Goal: Transaction & Acquisition: Book appointment/travel/reservation

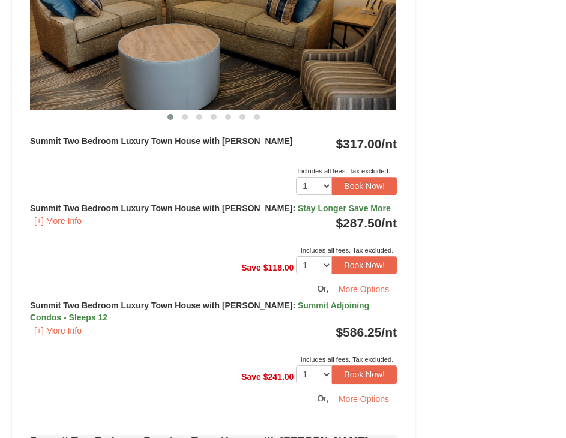
scroll to position [541, 0]
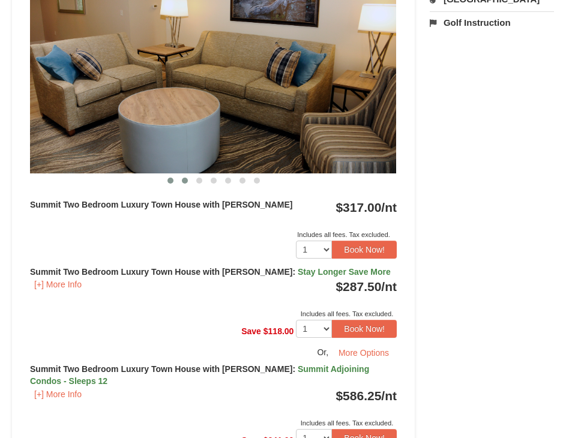
click at [184, 184] on button at bounding box center [185, 181] width 14 height 12
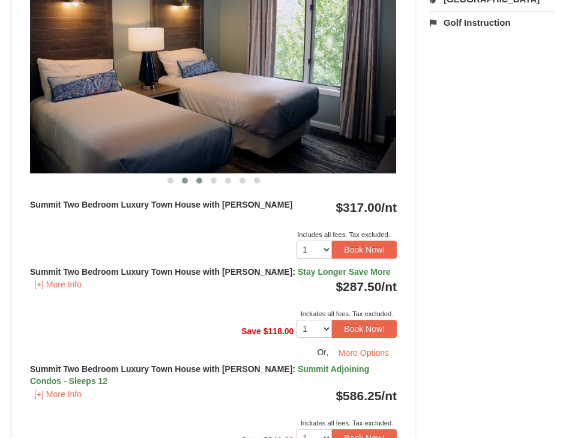
click at [198, 183] on span at bounding box center [199, 181] width 6 height 6
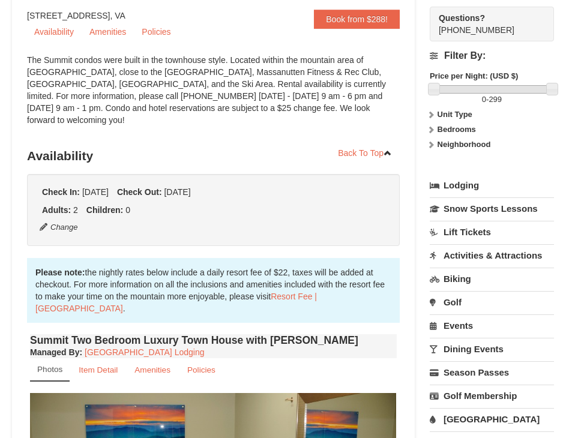
scroll to position [0, 0]
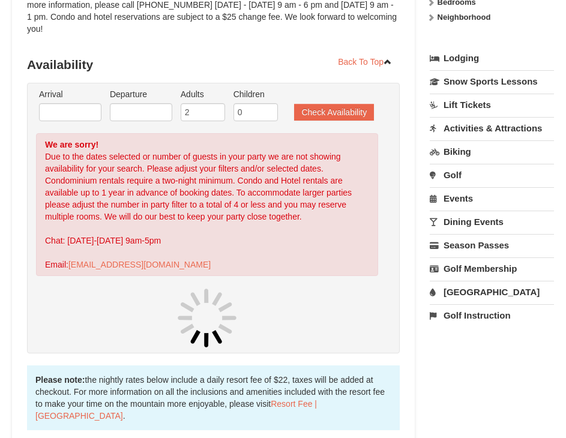
scroll to position [300, 0]
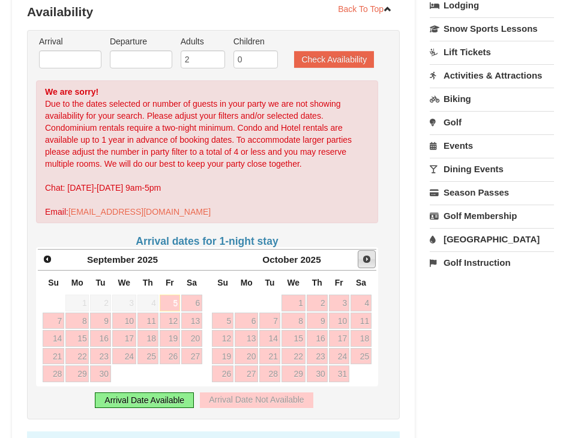
click at [362, 250] on link "Next" at bounding box center [367, 259] width 18 height 18
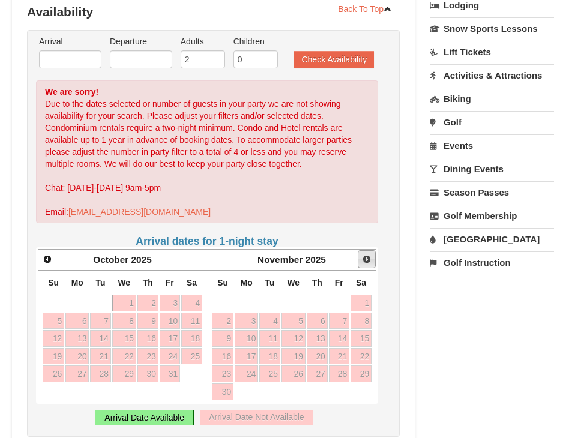
click at [366, 255] on span "Next" at bounding box center [367, 260] width 10 height 10
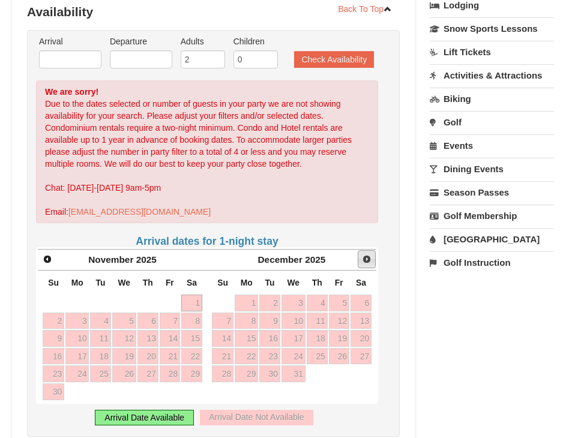
click at [366, 255] on span "Next" at bounding box center [367, 260] width 10 height 10
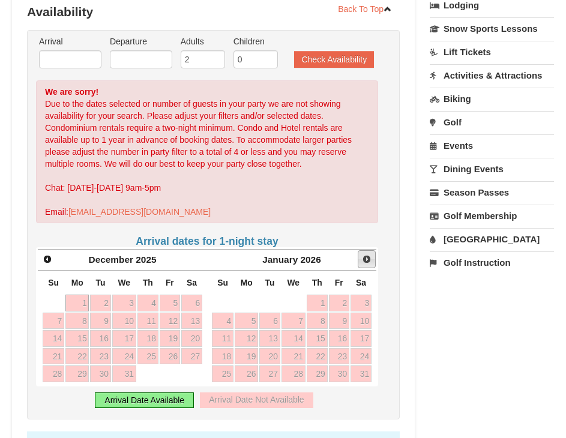
click at [366, 255] on span "Next" at bounding box center [367, 260] width 10 height 10
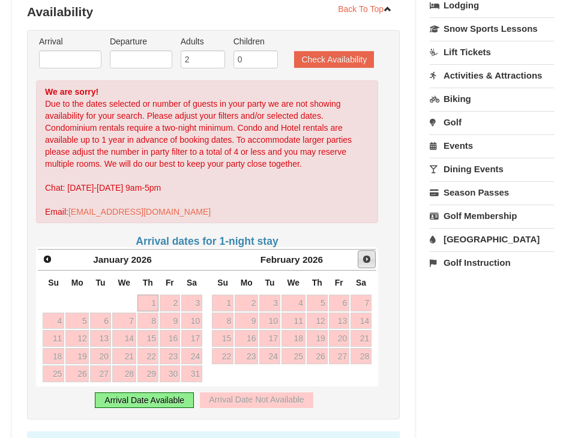
click at [366, 255] on span "Next" at bounding box center [367, 260] width 10 height 10
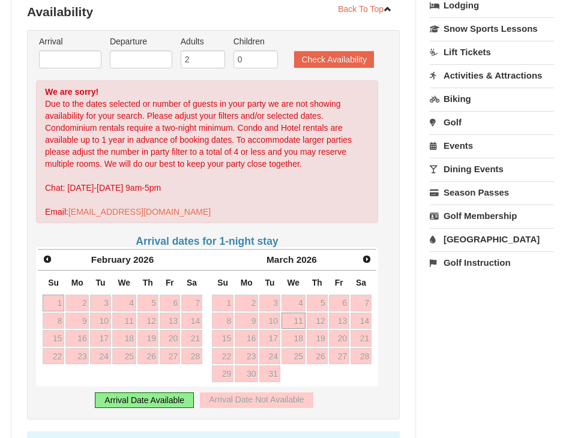
click at [291, 313] on link "11" at bounding box center [294, 321] width 24 height 17
click at [120, 313] on link "11" at bounding box center [124, 321] width 24 height 17
type input "[DATE]"
click at [120, 313] on link "11" at bounding box center [124, 321] width 24 height 17
click at [193, 313] on link "14" at bounding box center [191, 321] width 21 height 17
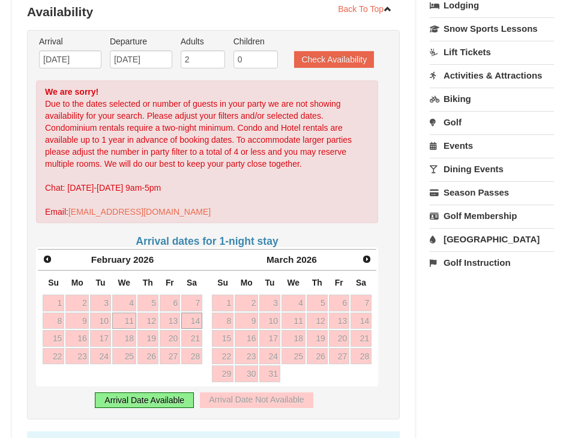
type input "02/14/2026"
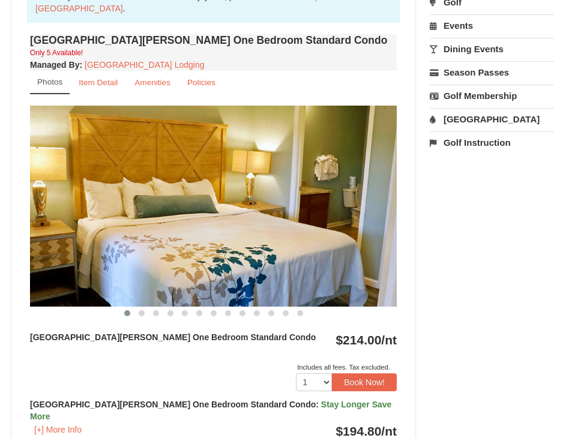
scroll to position [481, 0]
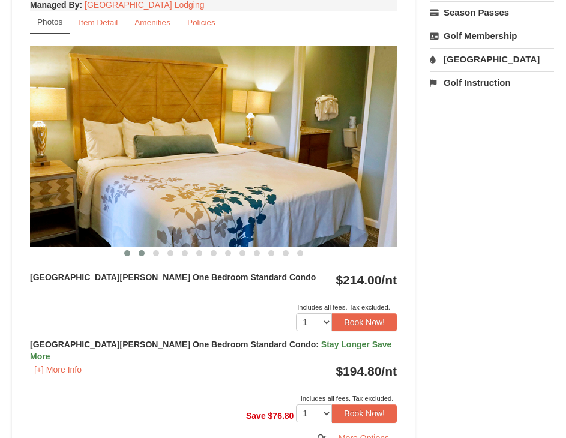
click at [139, 247] on button at bounding box center [142, 253] width 14 height 12
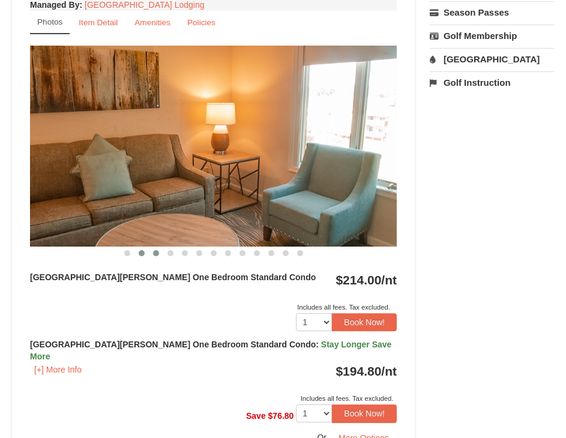
click at [156, 250] on span at bounding box center [156, 253] width 6 height 6
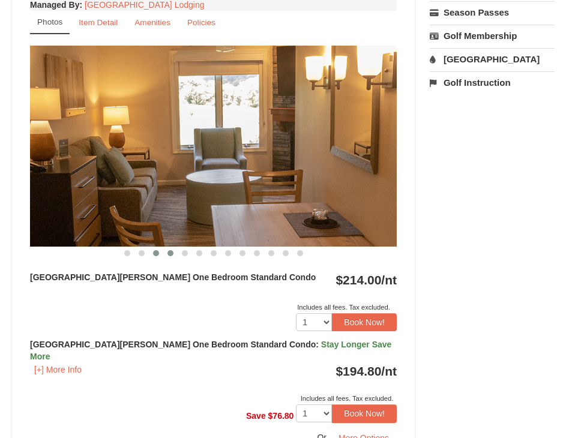
click at [166, 247] on button at bounding box center [170, 253] width 14 height 12
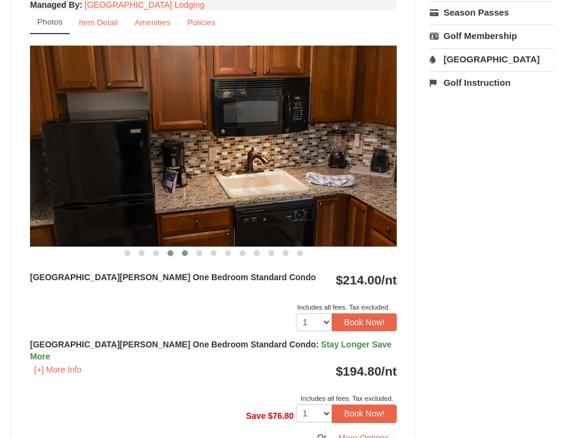
click at [186, 250] on span at bounding box center [185, 253] width 6 height 6
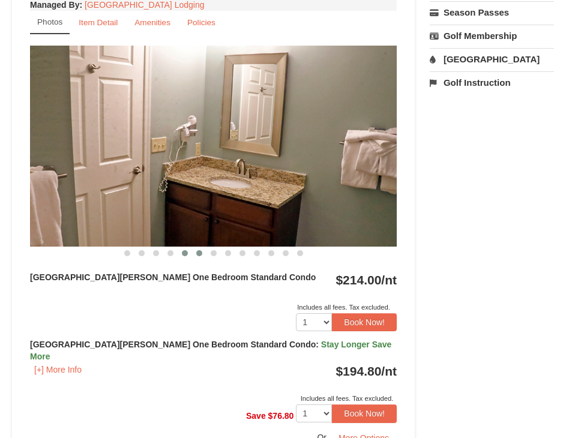
click at [205, 247] on button at bounding box center [199, 253] width 14 height 12
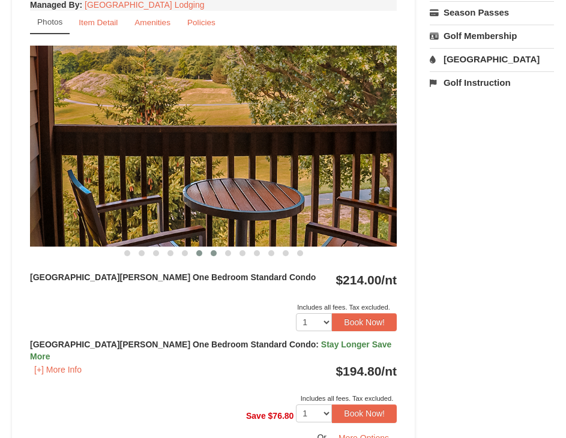
click at [215, 247] on button at bounding box center [214, 253] width 14 height 12
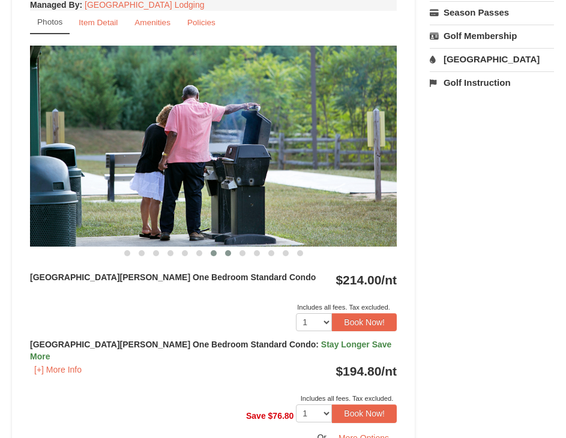
click at [231, 250] on span at bounding box center [228, 253] width 6 height 6
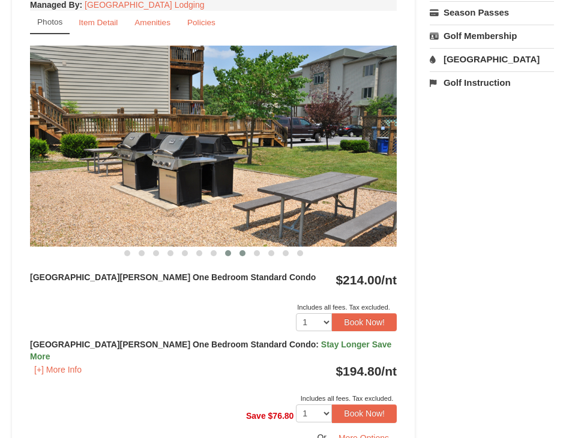
click at [243, 250] on span at bounding box center [243, 253] width 6 height 6
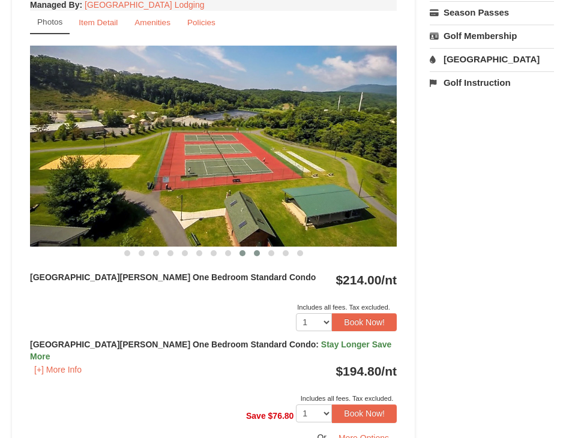
click at [261, 247] on button at bounding box center [257, 253] width 14 height 12
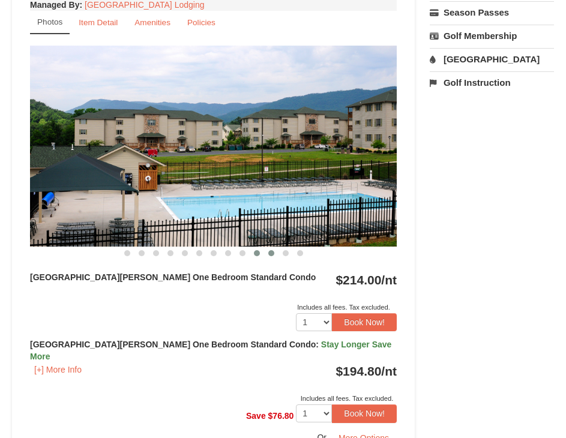
click at [277, 247] on button at bounding box center [271, 253] width 14 height 12
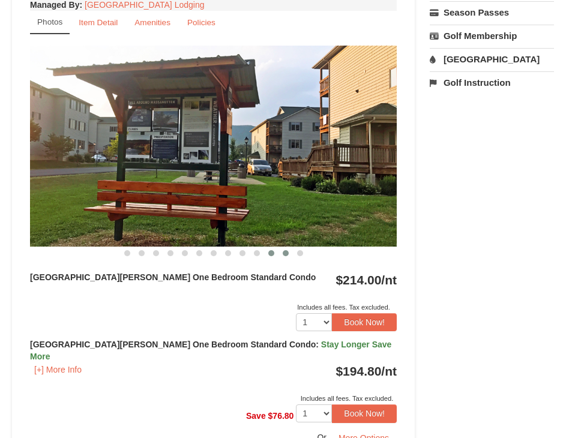
click at [284, 247] on button at bounding box center [286, 253] width 14 height 12
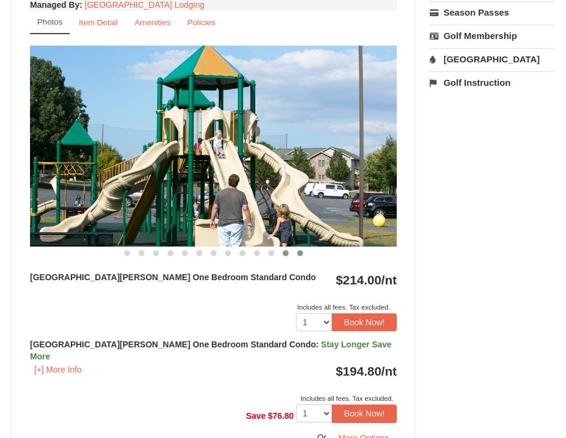
click at [304, 247] on button at bounding box center [300, 253] width 14 height 12
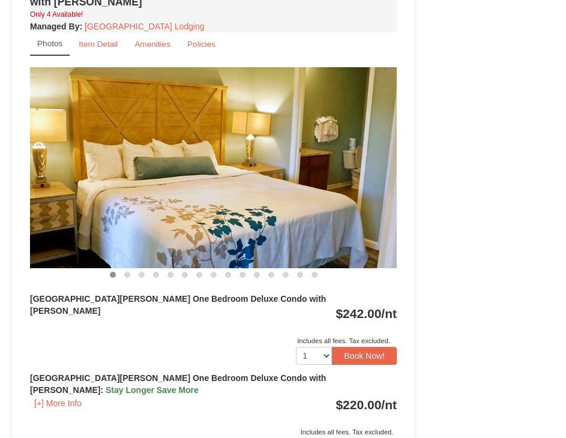
scroll to position [1081, 0]
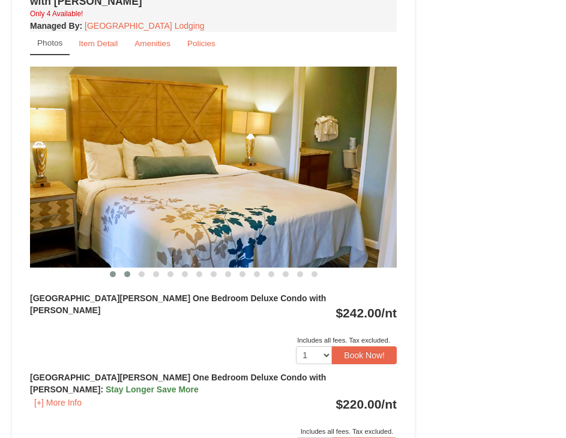
click at [123, 268] on button at bounding box center [127, 274] width 14 height 12
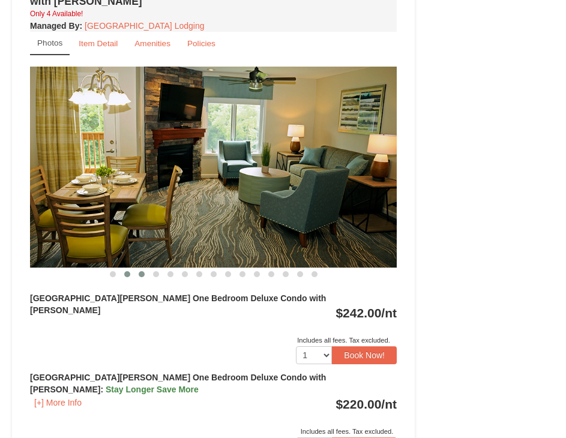
click at [141, 268] on button at bounding box center [142, 274] width 14 height 12
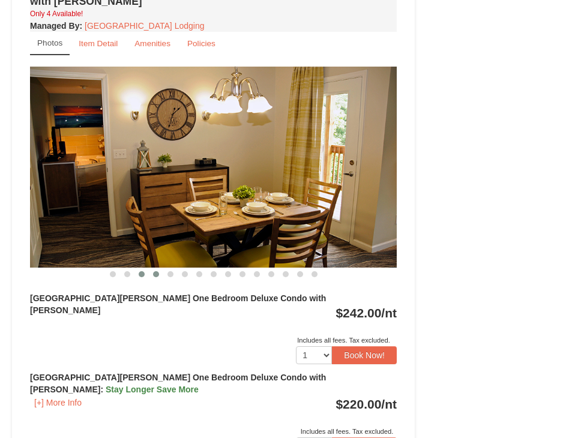
click at [156, 268] on button at bounding box center [156, 274] width 14 height 12
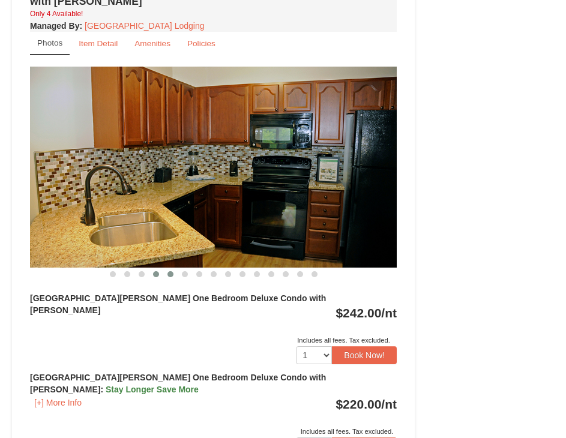
click at [172, 271] on span at bounding box center [171, 274] width 6 height 6
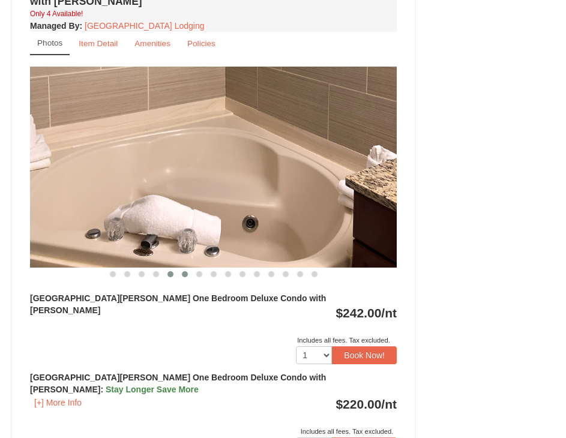
click at [183, 271] on span at bounding box center [185, 274] width 6 height 6
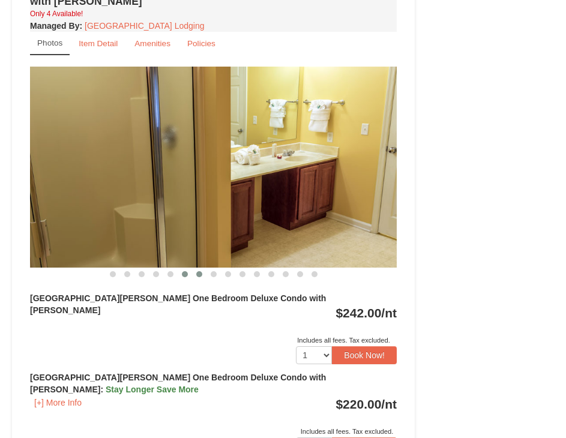
click at [198, 271] on span at bounding box center [199, 274] width 6 height 6
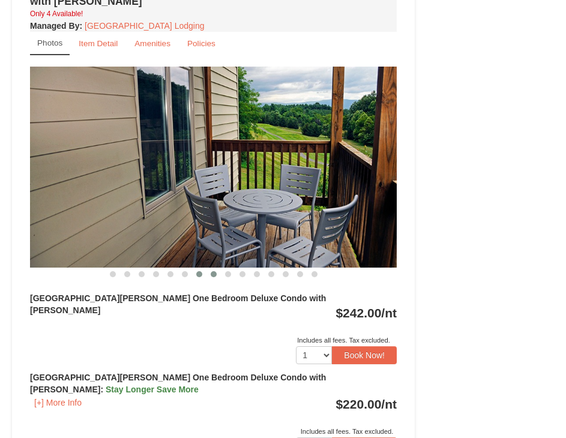
click at [209, 268] on button at bounding box center [214, 274] width 14 height 12
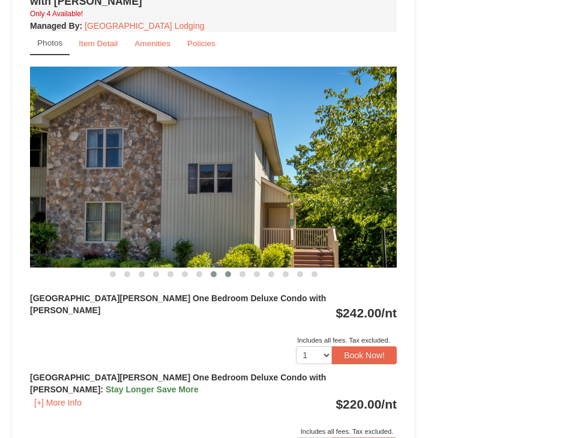
click at [234, 268] on button at bounding box center [228, 274] width 14 height 12
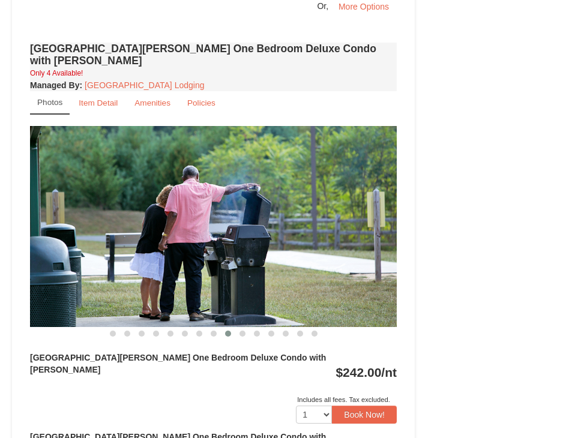
scroll to position [1021, 0]
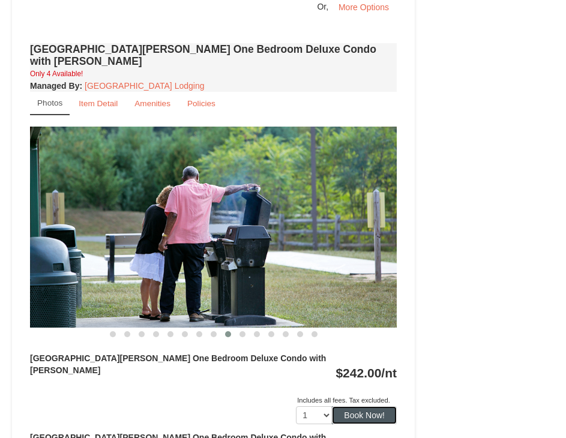
click at [358, 407] on button "Book Now!" at bounding box center [364, 416] width 65 height 18
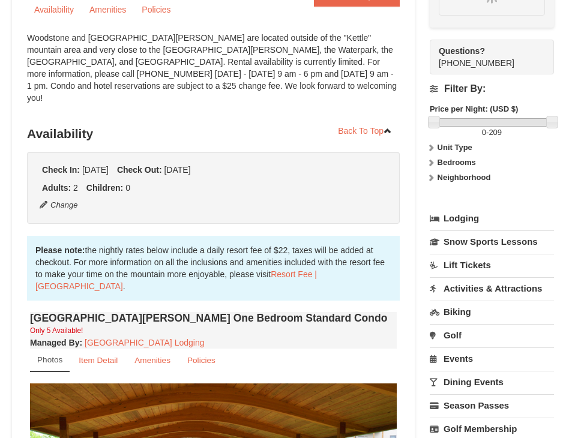
scroll to position [115, 0]
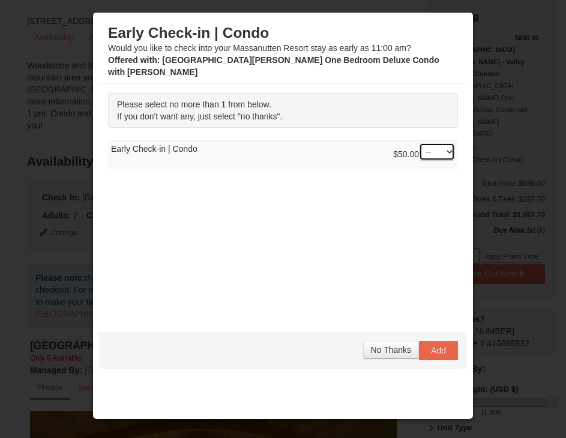
click at [449, 147] on select "-- 01" at bounding box center [437, 152] width 36 height 18
click at [417, 143] on div "$50.00 -- 01" at bounding box center [424, 155] width 62 height 24
